Goal: Task Accomplishment & Management: Manage account settings

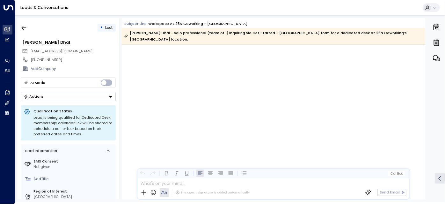
scroll to position [1238, 0]
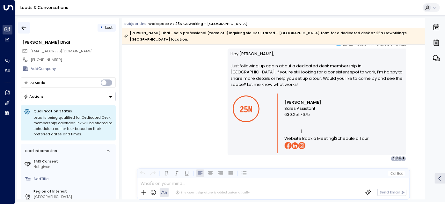
click at [26, 25] on icon "button" at bounding box center [24, 28] width 6 height 6
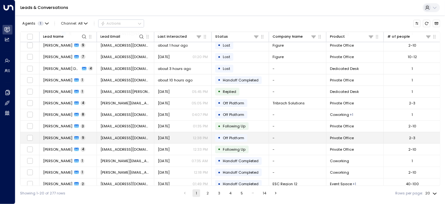
scroll to position [13, 0]
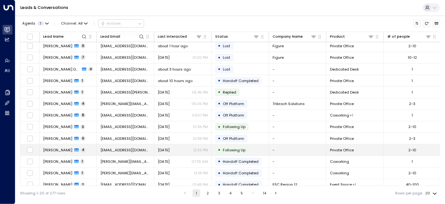
click at [178, 149] on div "[DATE] 12:33 PM" at bounding box center [183, 149] width 50 height 5
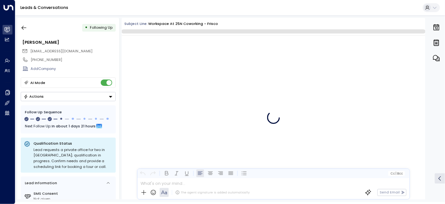
scroll to position [1321, 0]
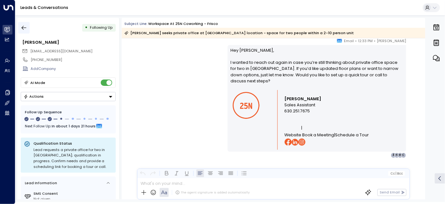
click at [23, 28] on icon "button" at bounding box center [24, 28] width 6 height 6
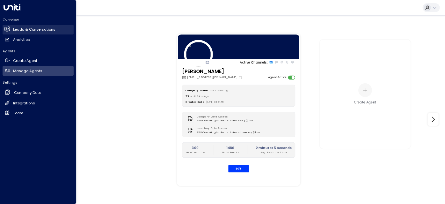
click at [14, 29] on h2 "Leads & Conversations" at bounding box center [34, 29] width 42 height 5
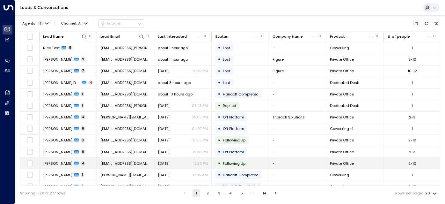
click at [139, 164] on span "[EMAIL_ADDRESS][DOMAIN_NAME]" at bounding box center [126, 163] width 50 height 5
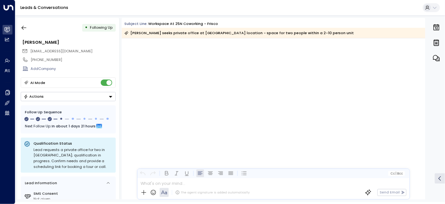
scroll to position [1135, 0]
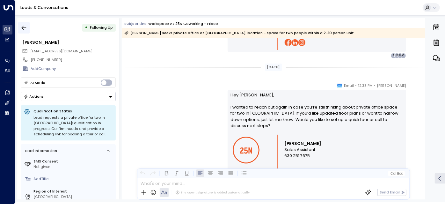
click at [25, 25] on icon "button" at bounding box center [24, 28] width 6 height 6
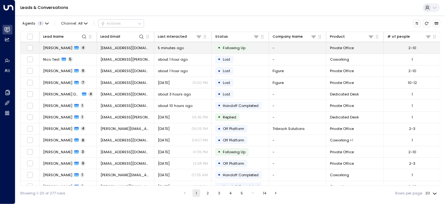
click at [192, 48] on div "5 minutes ago" at bounding box center [183, 47] width 50 height 5
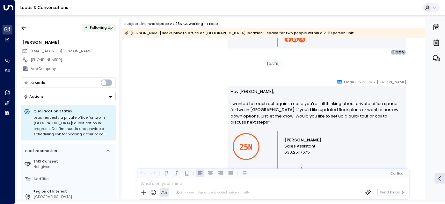
click at [78, 98] on button "Actions" at bounding box center [68, 96] width 95 height 9
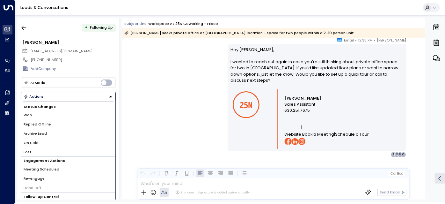
click at [128, 64] on div "Sloane Huber • 12:33 PM • Email Hey Caleb, I wanted to reach out again in case …" at bounding box center [273, 97] width 291 height 120
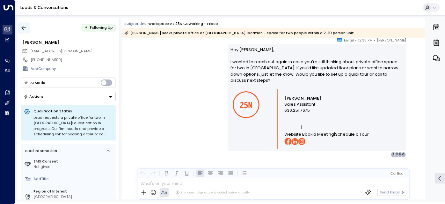
click at [25, 25] on icon "button" at bounding box center [24, 28] width 6 height 6
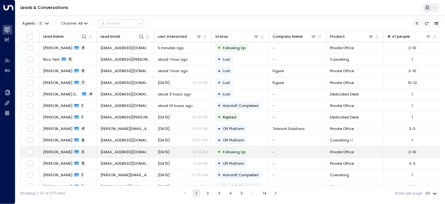
click at [153, 148] on td "[EMAIL_ADDRESS][DOMAIN_NAME]" at bounding box center [125, 151] width 57 height 11
